Goal: Task Accomplishment & Management: Manage account settings

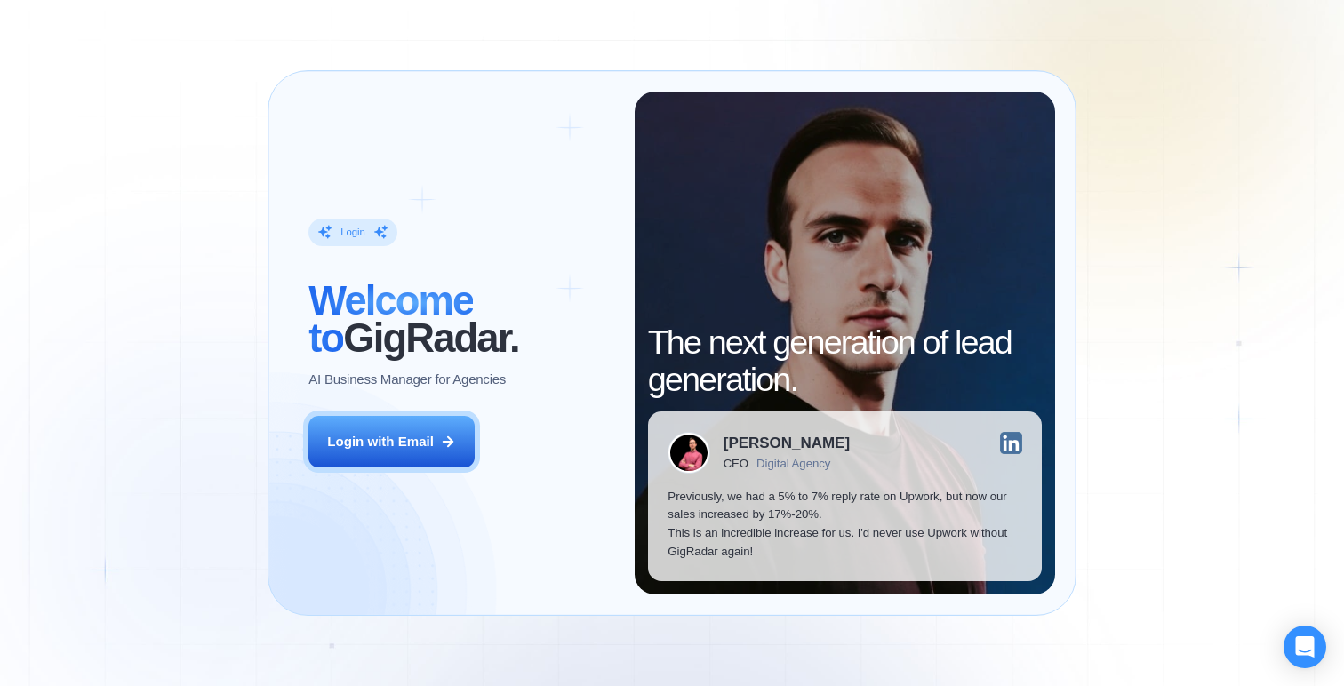
click at [1222, 300] on div "Login ‍ Welcome to GigRadar. AI Business Manager for Agencies Login with Email …" at bounding box center [672, 343] width 1344 height 686
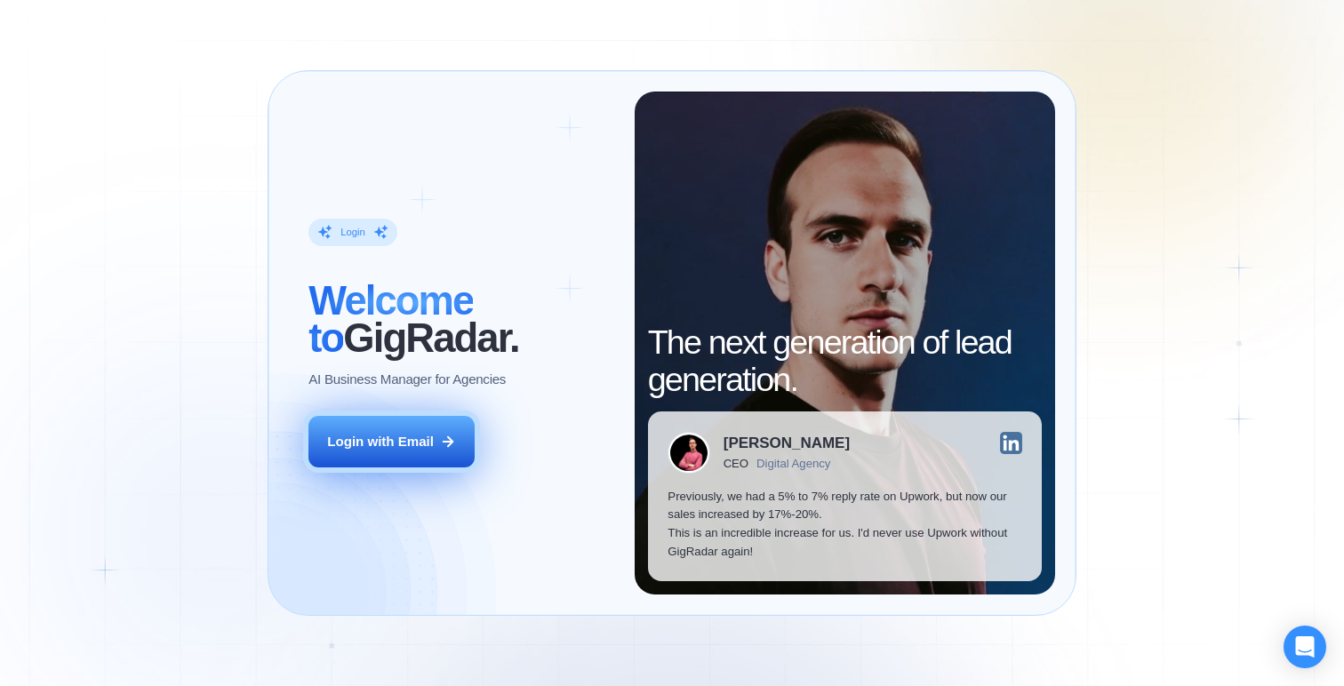
click at [400, 451] on button "Login with Email" at bounding box center [391, 442] width 166 height 52
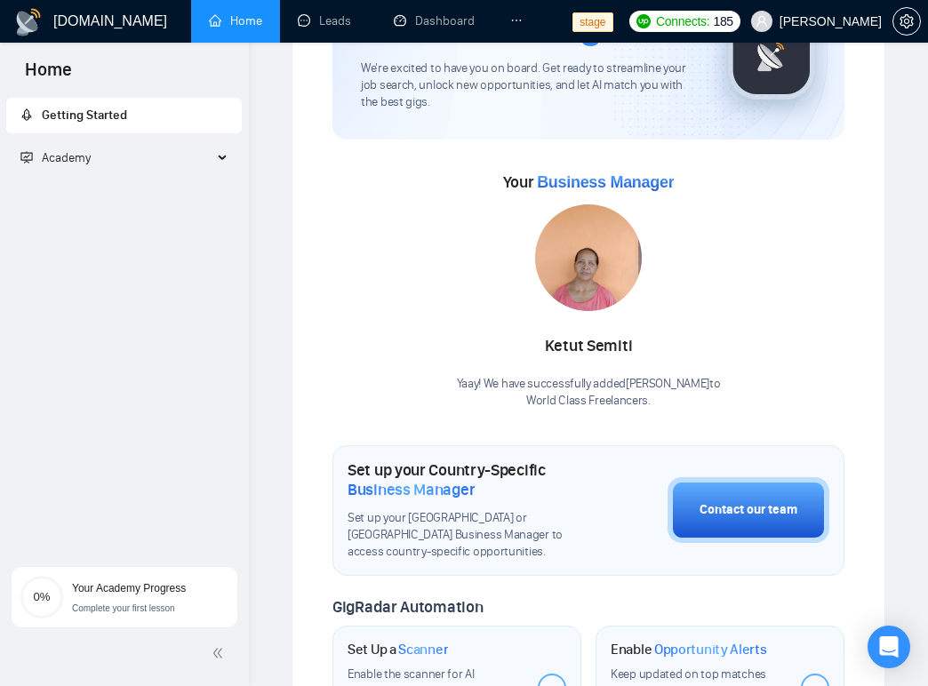
scroll to position [140, 0]
click at [159, 156] on span "Academy" at bounding box center [116, 158] width 192 height 36
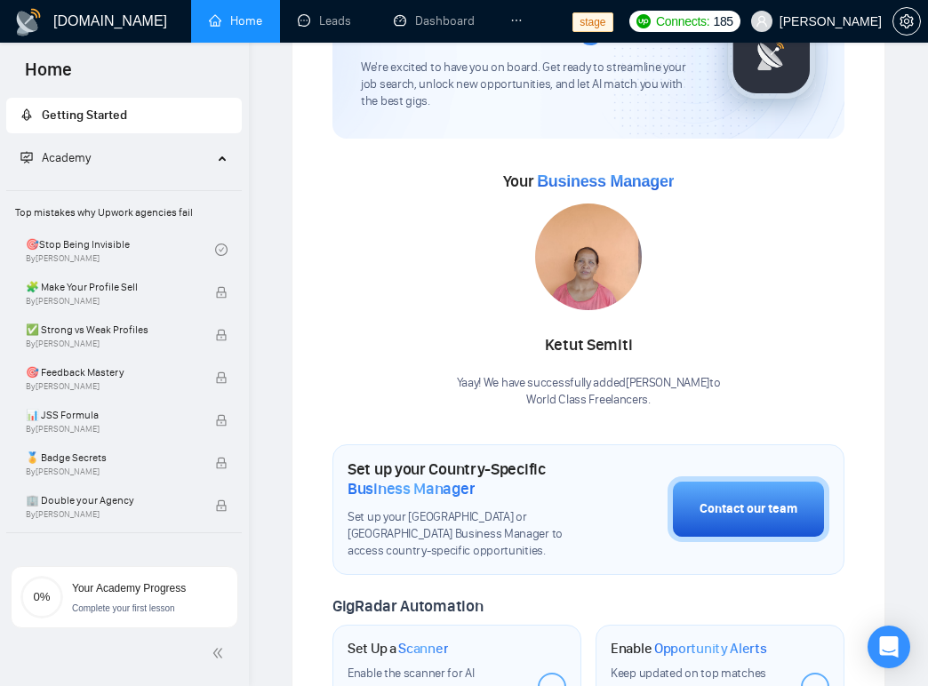
click at [159, 156] on span "Academy" at bounding box center [116, 158] width 192 height 36
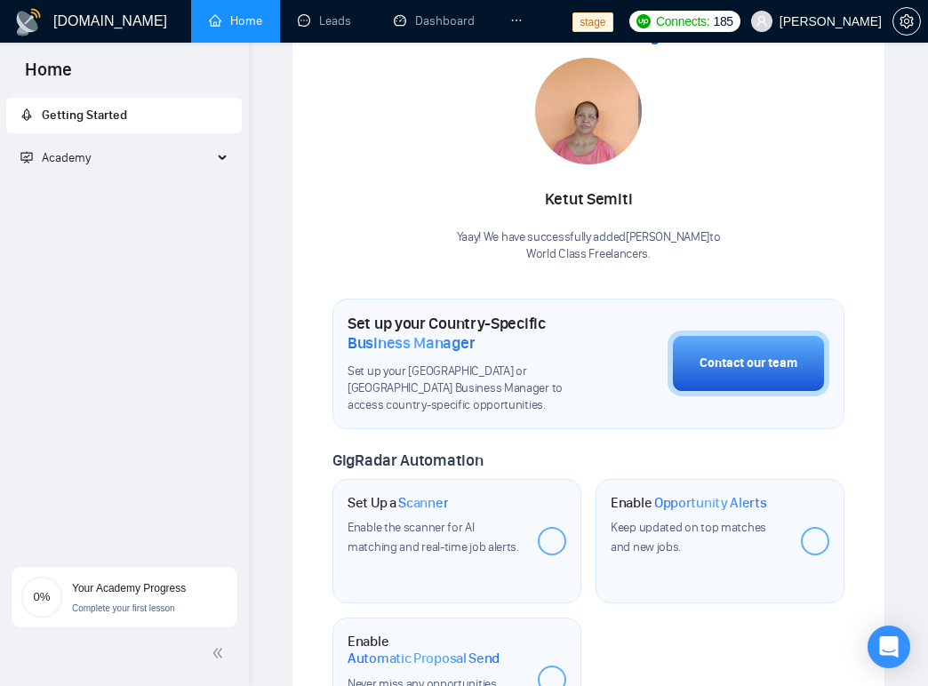
scroll to position [0, 0]
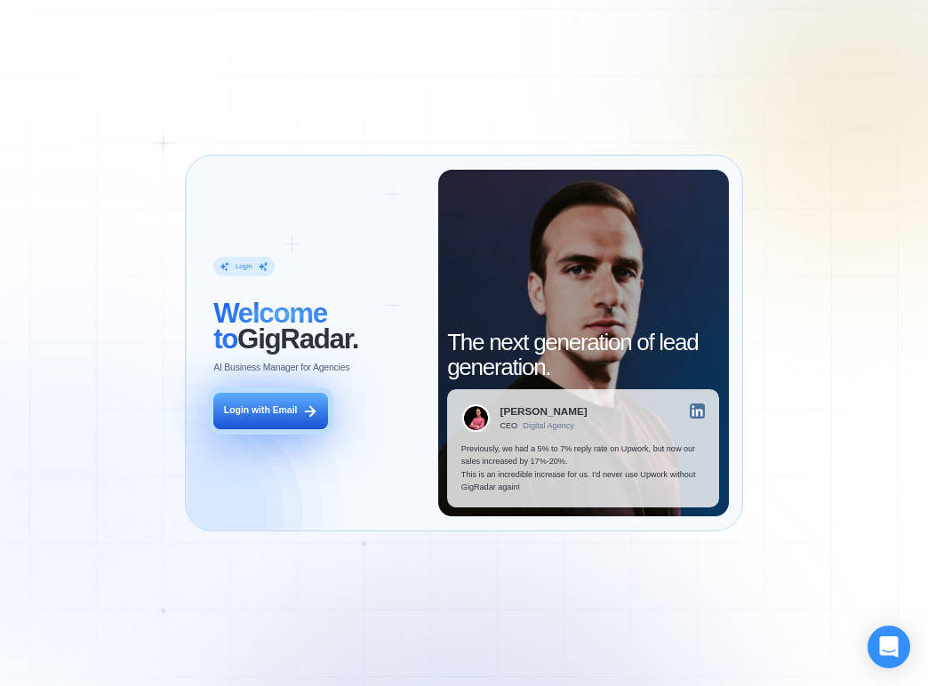
click at [287, 414] on div "Login with Email" at bounding box center [261, 410] width 74 height 12
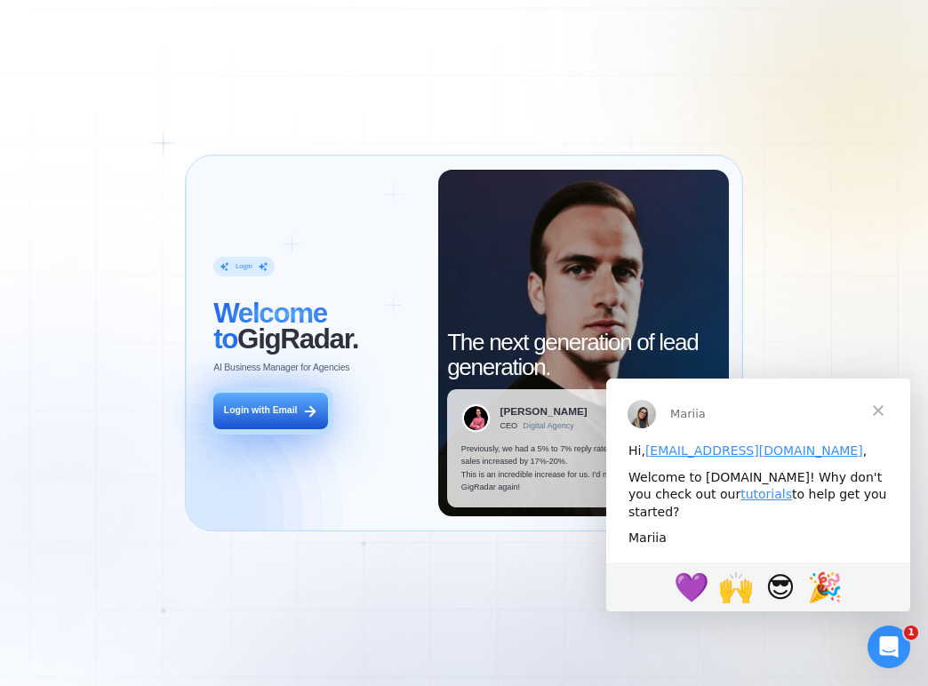
click at [286, 413] on div "Login with Email" at bounding box center [261, 410] width 74 height 12
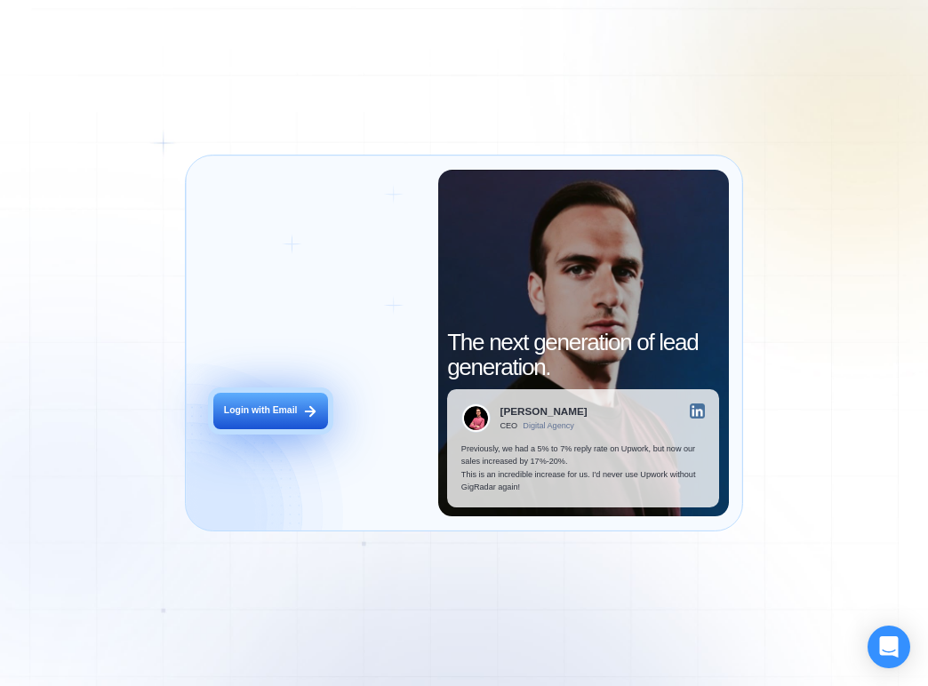
click at [286, 415] on div "Login with Email" at bounding box center [261, 410] width 74 height 12
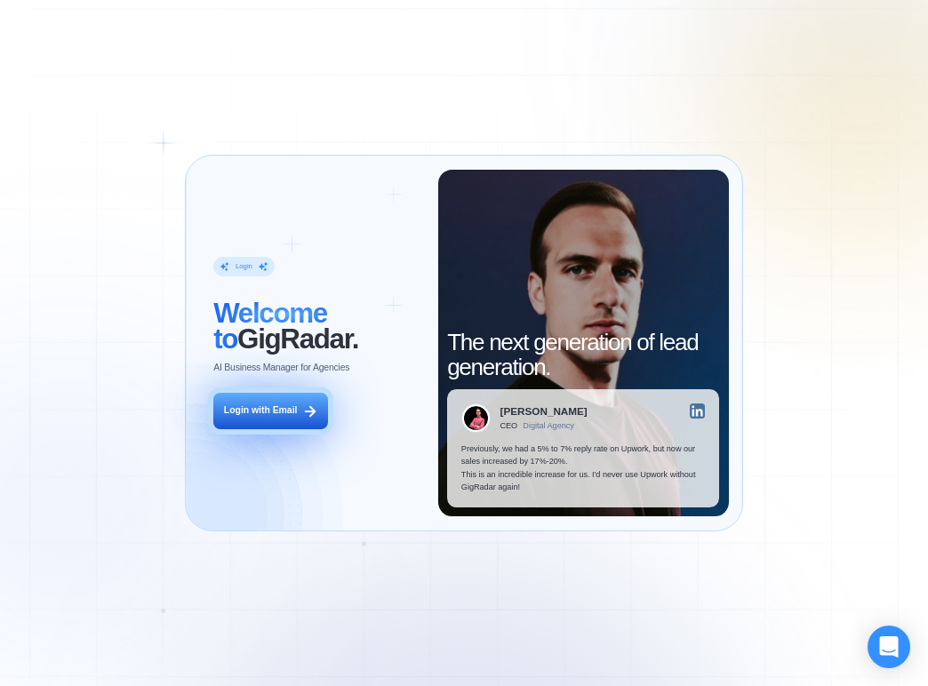
click at [283, 418] on button "Login with Email" at bounding box center [270, 411] width 115 height 36
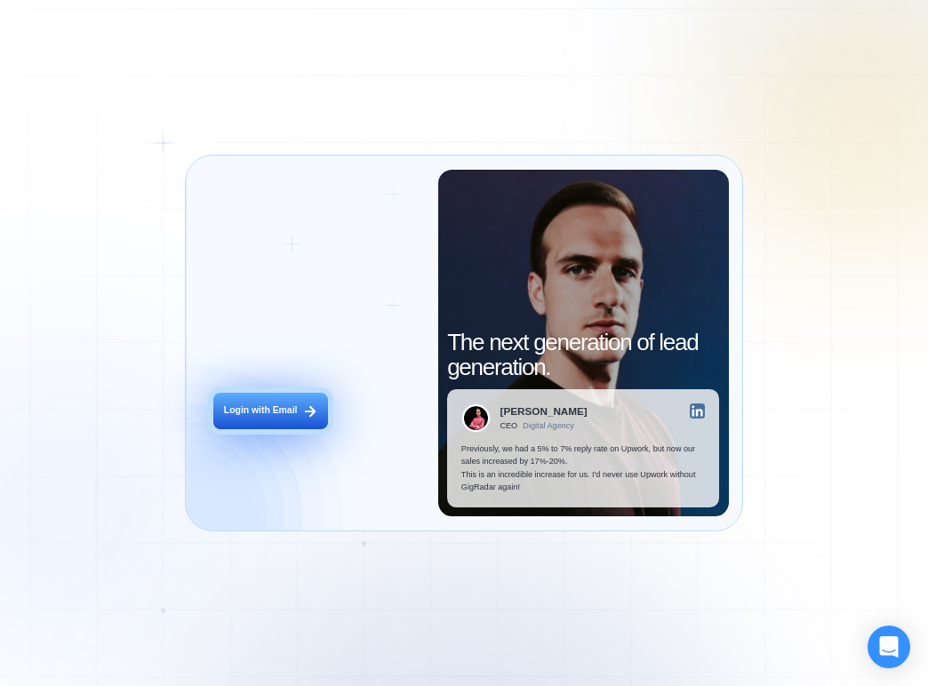
click at [296, 409] on div "Login with Email" at bounding box center [261, 410] width 74 height 12
click at [287, 421] on button "Login with Email" at bounding box center [270, 411] width 115 height 36
